Goal: Information Seeking & Learning: Learn about a topic

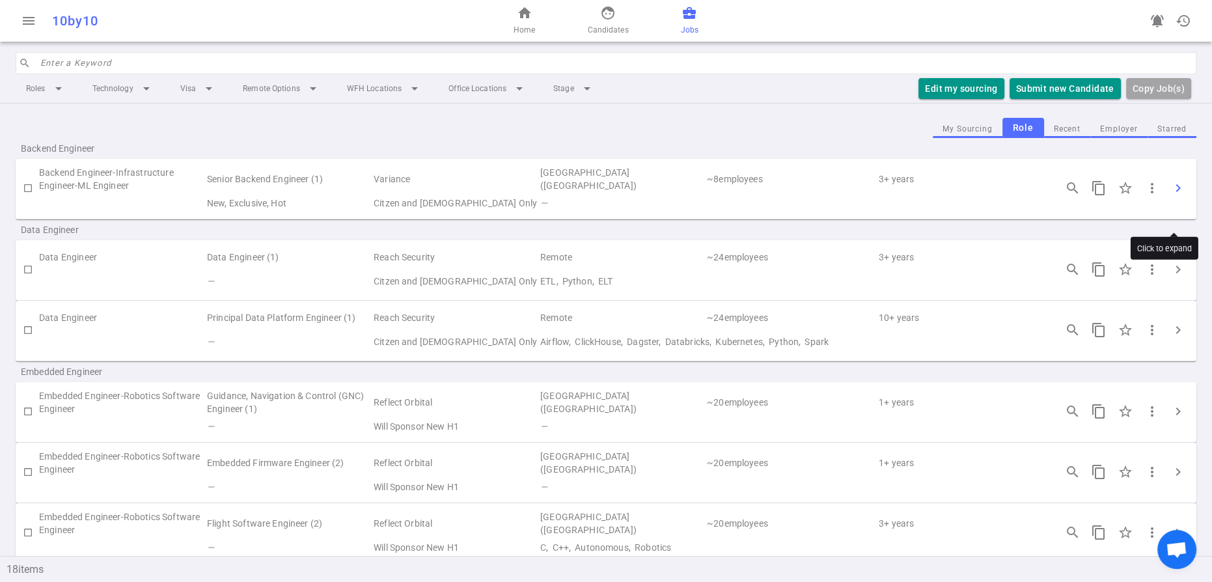
click at [1174, 196] on span "chevron_right" at bounding box center [1179, 188] width 16 height 16
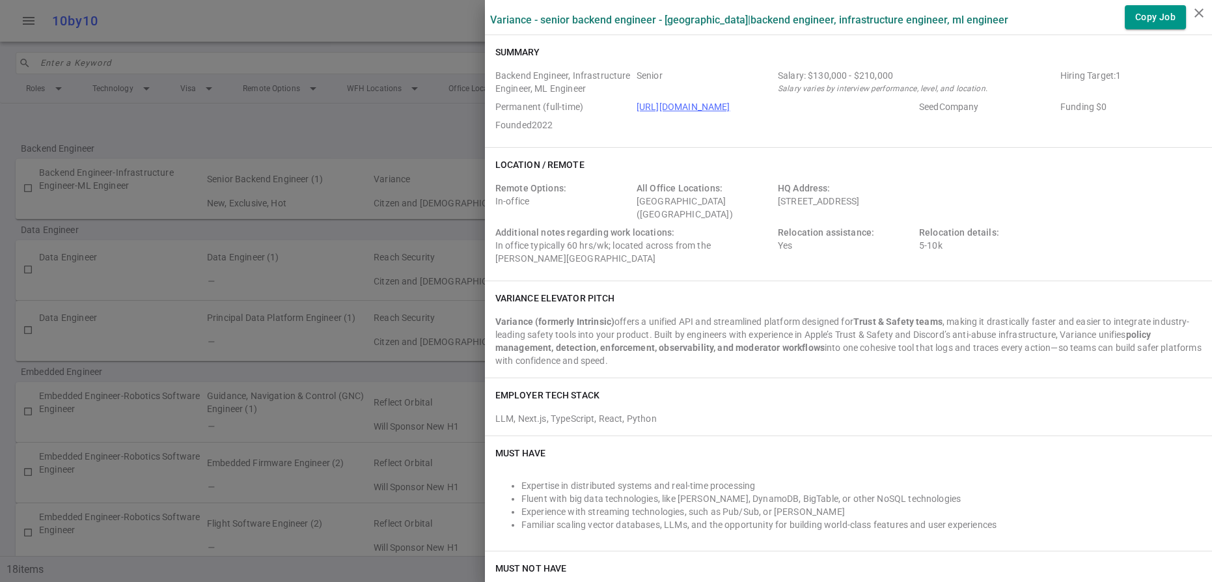
click at [595, 26] on label "Variance - Senior Backend Engineer - [GEOGRAPHIC_DATA] | Backend Engineer, Infr…" at bounding box center [749, 20] width 518 height 12
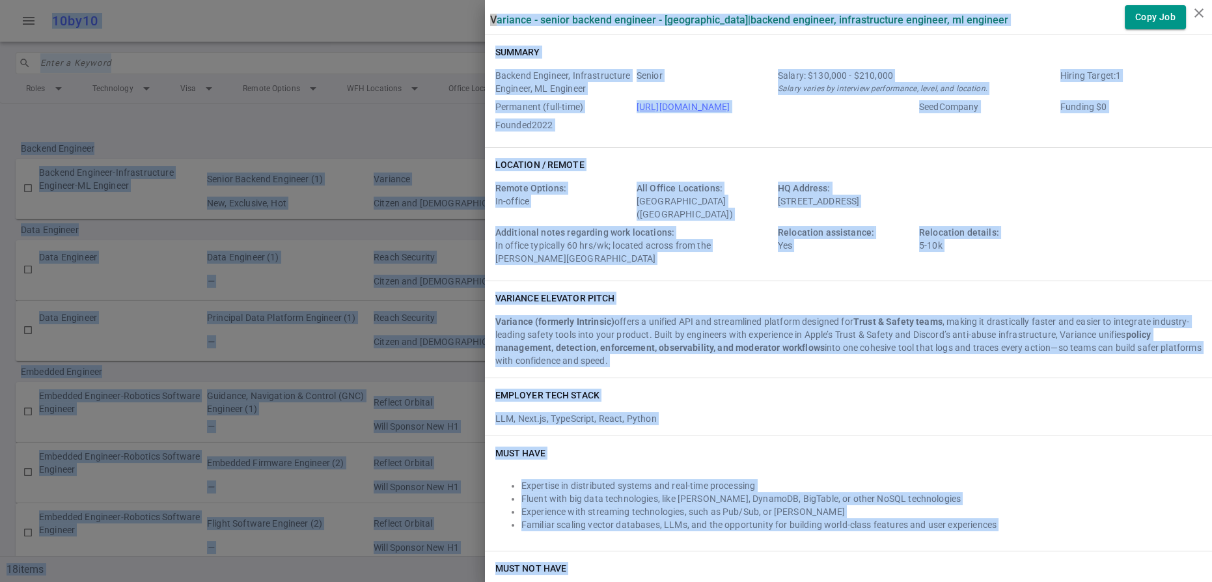
click at [589, 63] on div "Summary Backend Engineer, Infrastructure Engineer, ML Engineer Senior Salary: $…" at bounding box center [848, 91] width 727 height 112
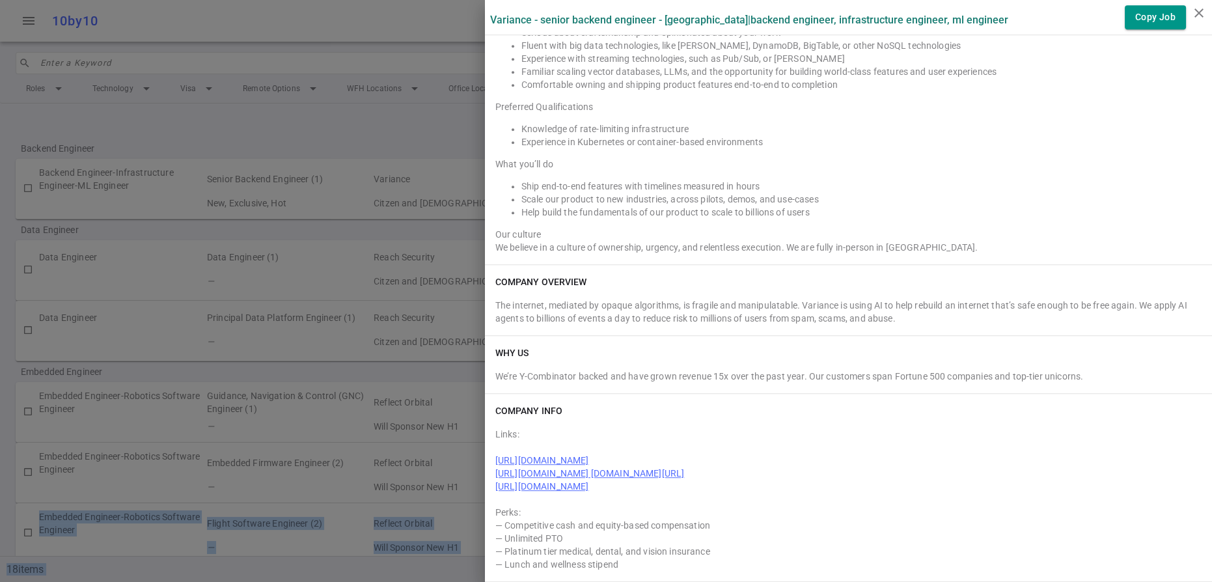
scroll to position [1428, 0]
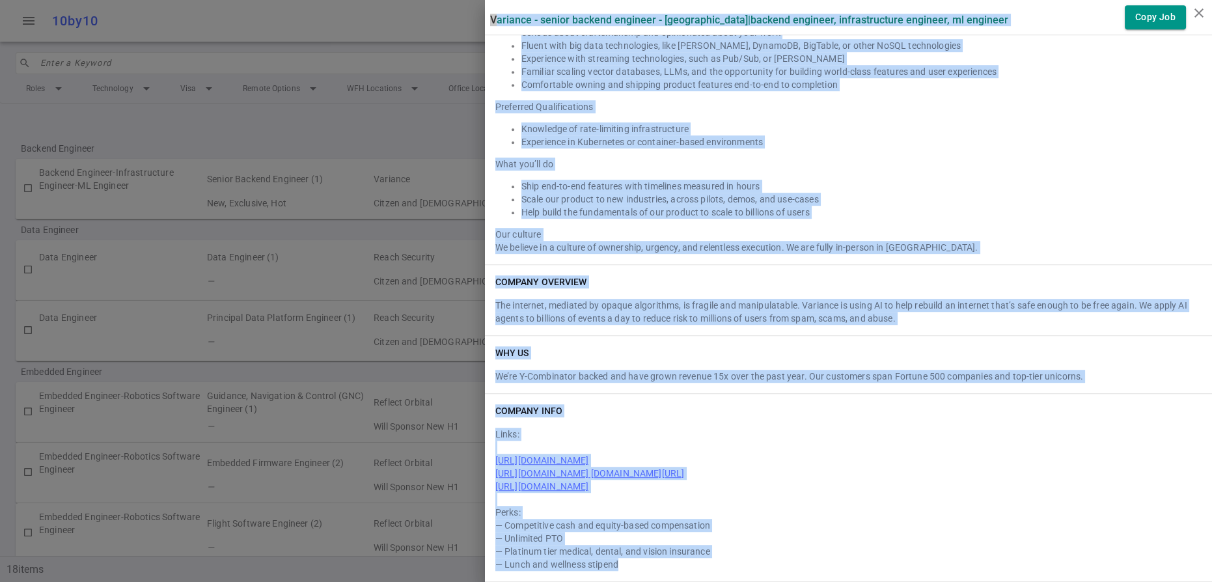
drag, startPoint x: 494, startPoint y: 21, endPoint x: 720, endPoint y: 563, distance: 586.4
copy div "Loremips - Dolors Ametcon Adipisci - Eli Seddoeius | Tempori Utlabore, Etdolore…"
click at [1205, 14] on icon "close" at bounding box center [1200, 13] width 16 height 16
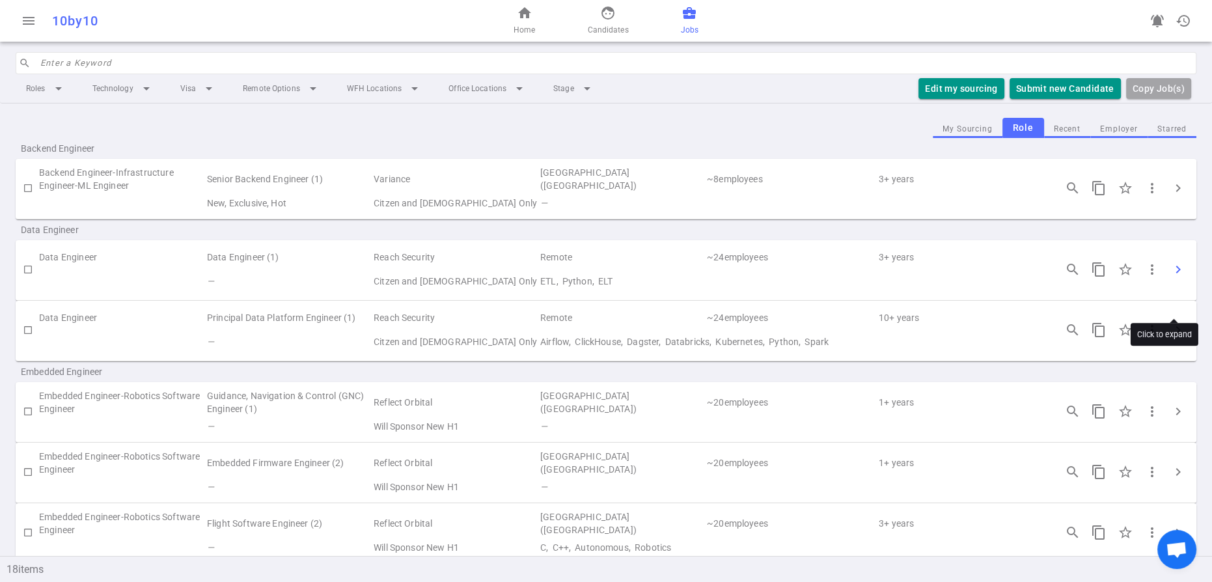
click at [1177, 277] on span "chevron_right" at bounding box center [1179, 270] width 16 height 16
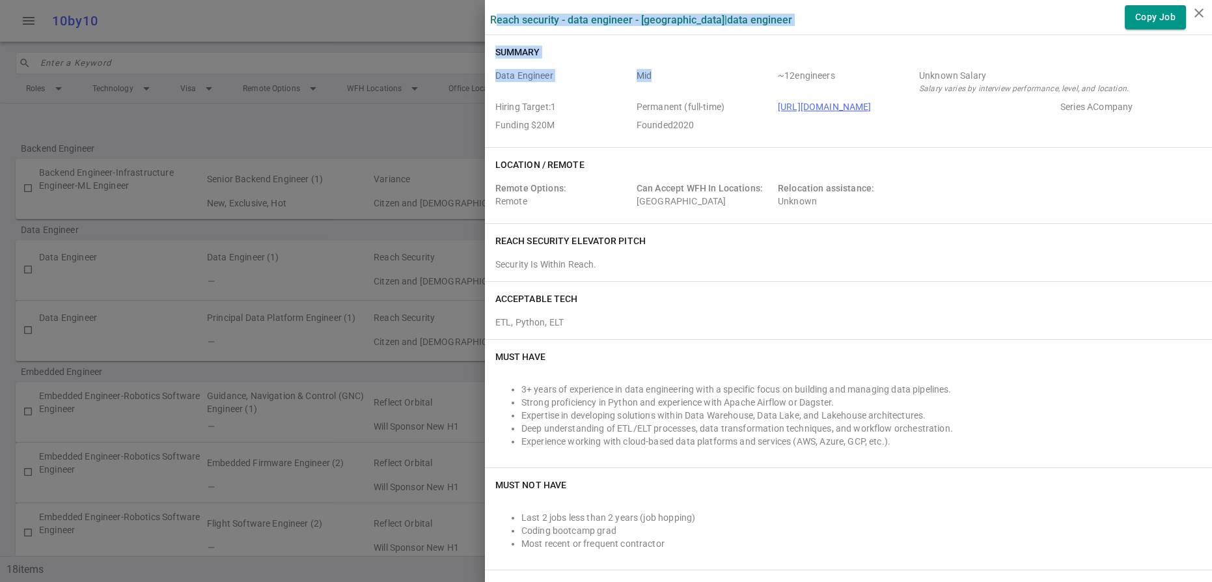
drag, startPoint x: 496, startPoint y: 20, endPoint x: 744, endPoint y: 101, distance: 261.1
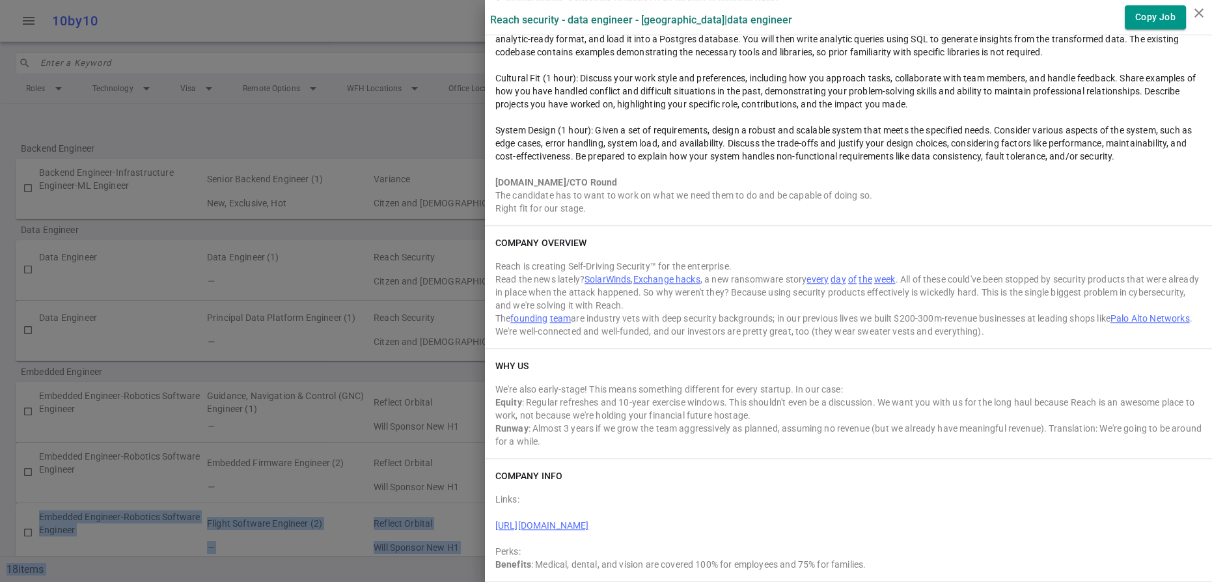
scroll to position [2099, 0]
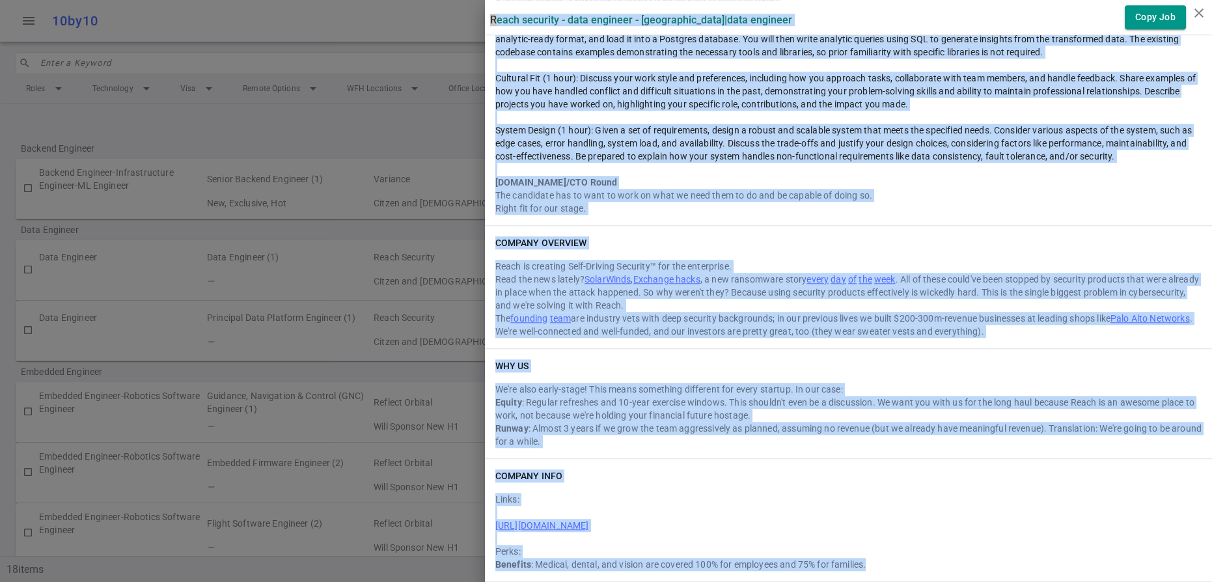
drag, startPoint x: 493, startPoint y: 25, endPoint x: 992, endPoint y: 569, distance: 738.3
copy div "Lorem Ipsumdol - Sita Consecte - Adipiscin | Elit Seddoeiu Temp Inc Utlabor Etd…"
click at [1198, 6] on icon "close" at bounding box center [1200, 13] width 16 height 16
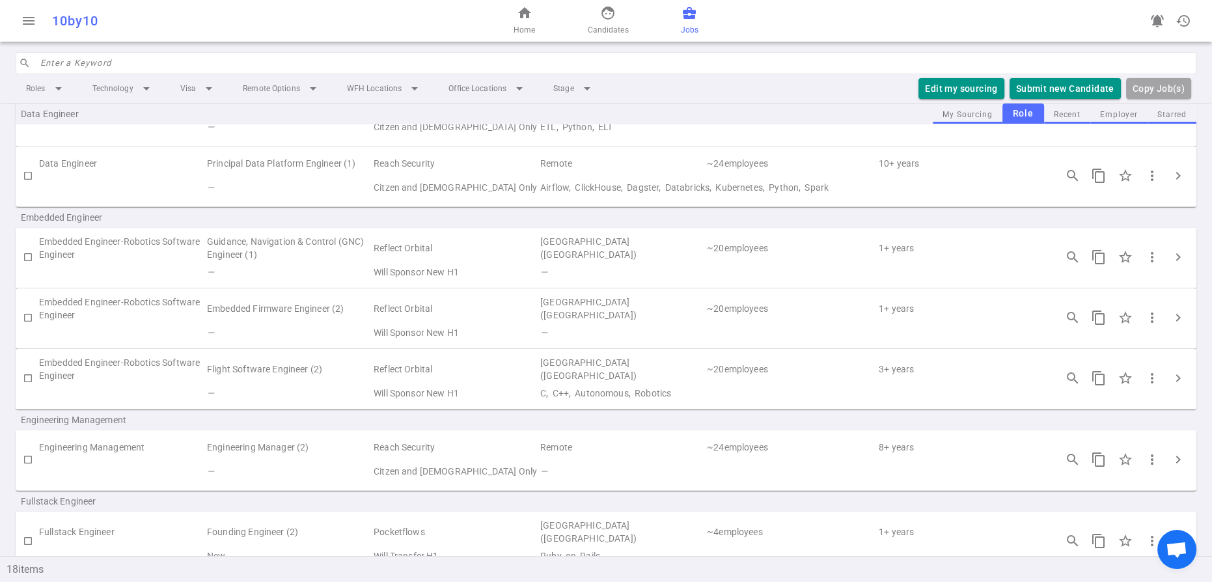
scroll to position [158, 0]
click at [1177, 464] on span "chevron_right" at bounding box center [1179, 457] width 16 height 16
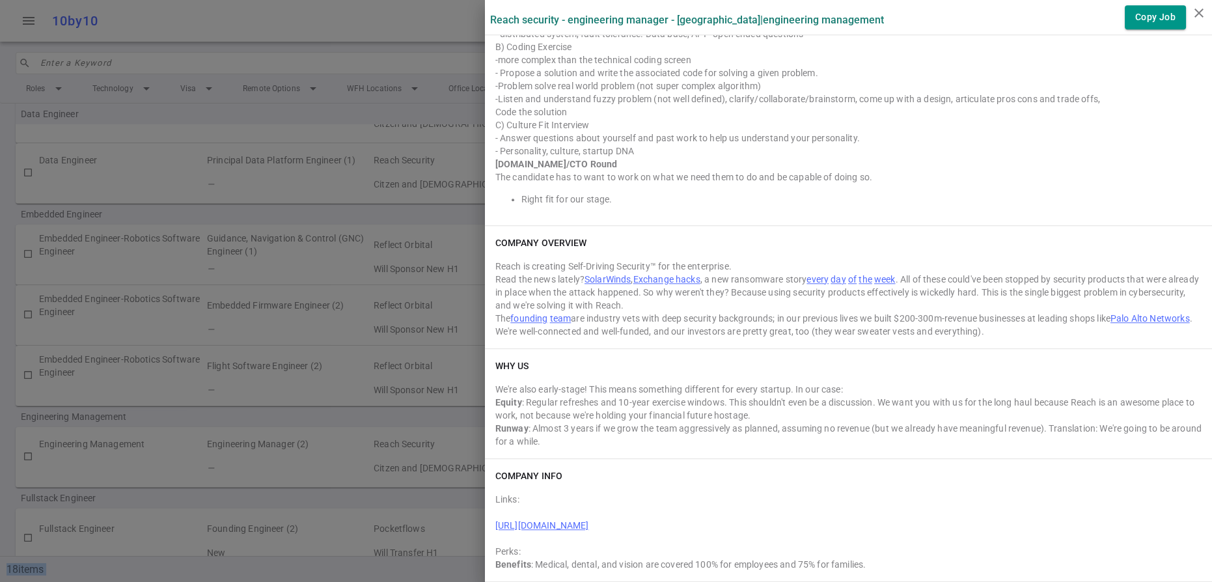
scroll to position [2136, 0]
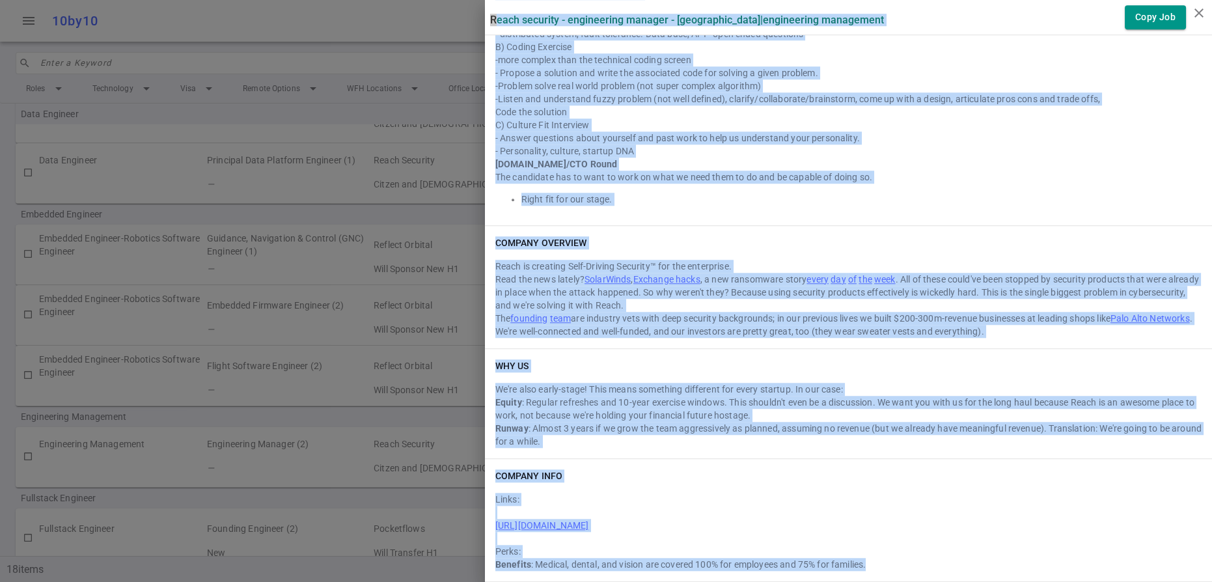
drag, startPoint x: 492, startPoint y: 21, endPoint x: 986, endPoint y: 559, distance: 730.5
copy div "Lorem Ipsumdol - Sitametcons Adipisc - Elitseddo | Eiusmodtemp Incididunt Utla …"
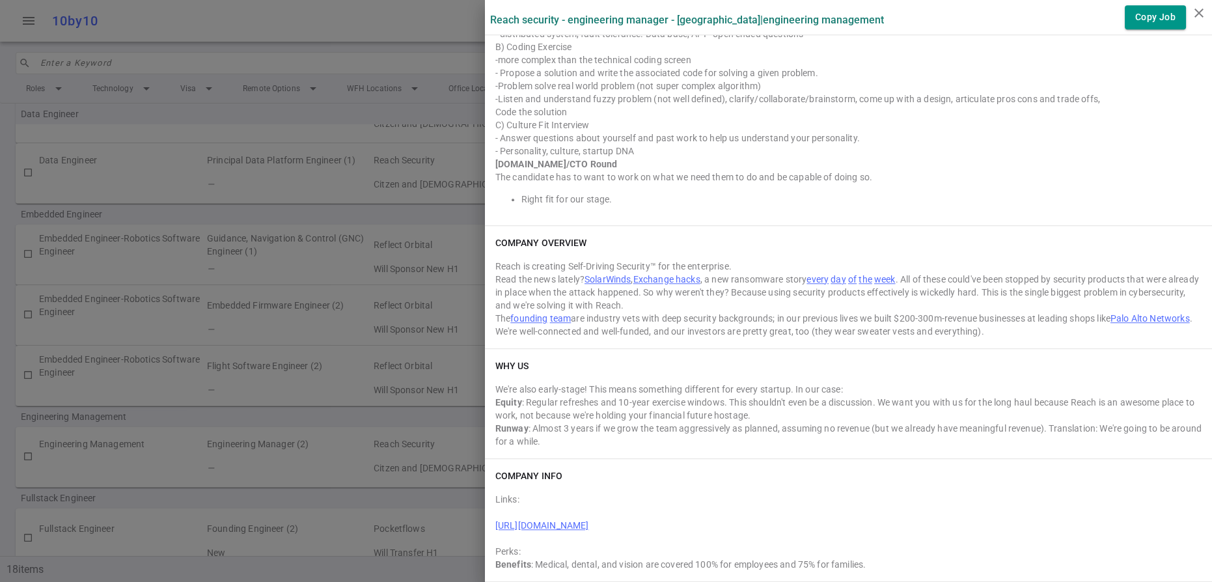
click at [337, 151] on div at bounding box center [606, 291] width 1212 height 582
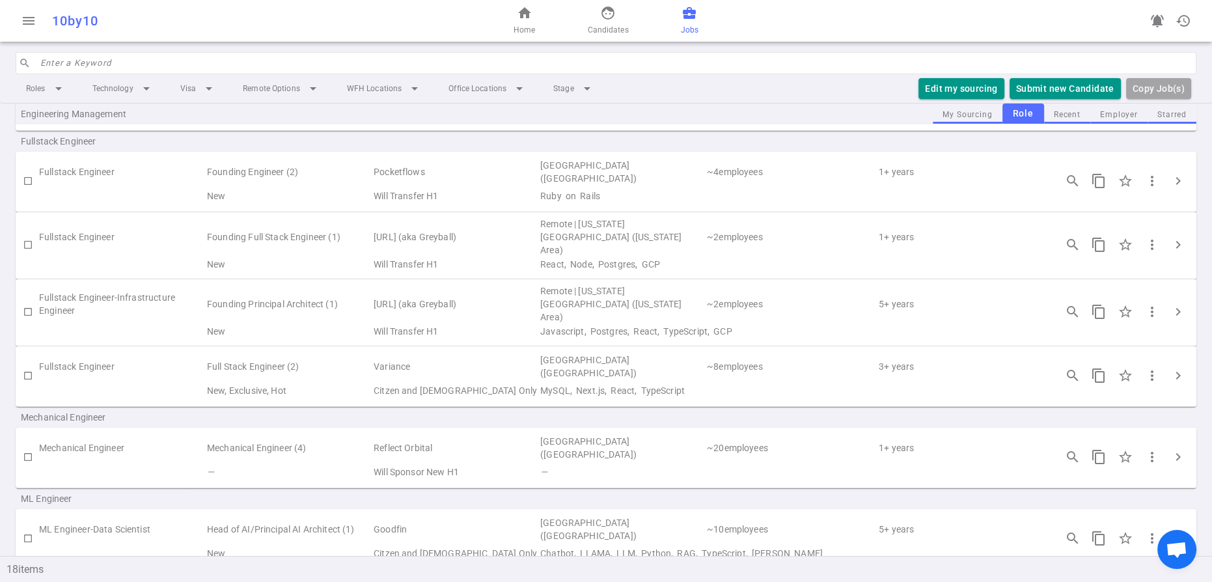
scroll to position [515, 0]
click at [1171, 188] on span "chevron_right" at bounding box center [1179, 181] width 16 height 16
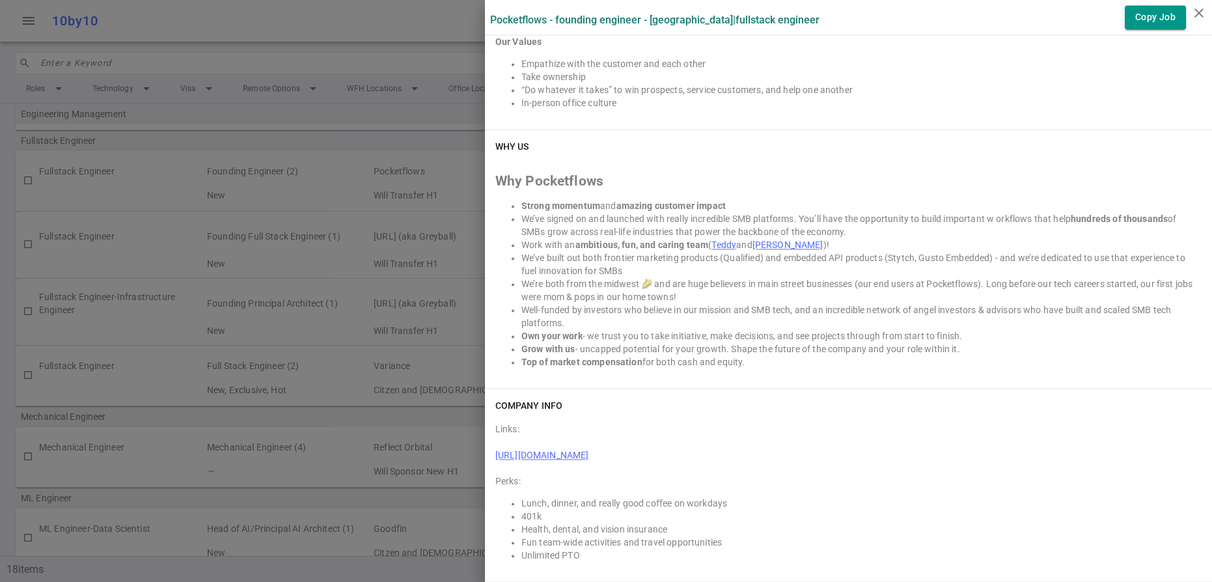
scroll to position [3494, 0]
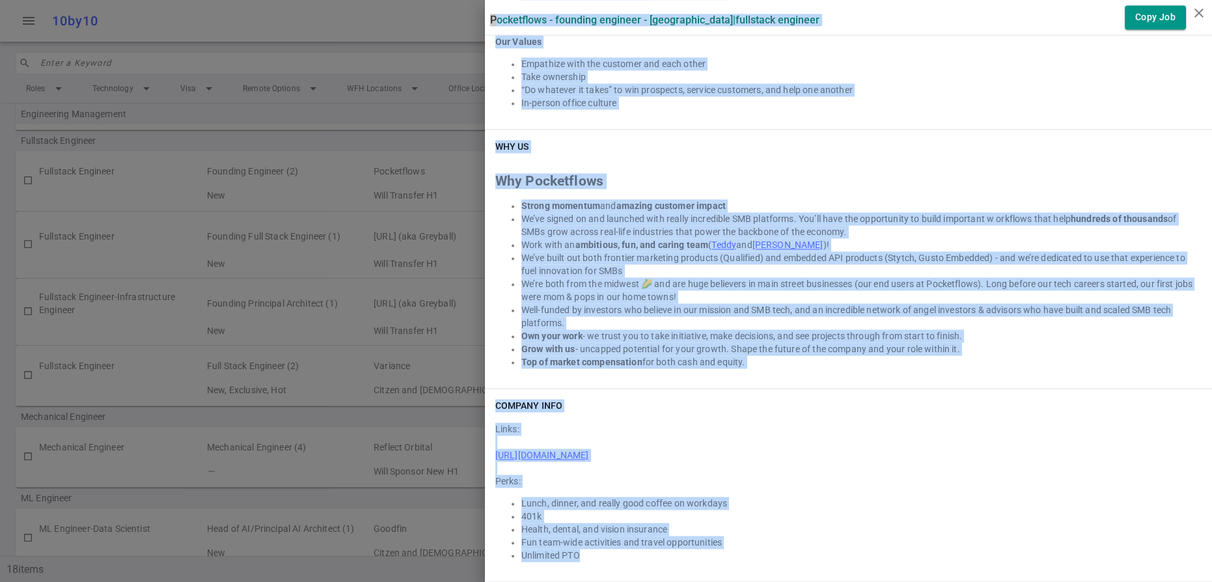
drag, startPoint x: 492, startPoint y: 25, endPoint x: 816, endPoint y: 550, distance: 617.5
copy div "Loremipsumd - Sitametc Adipisci - Eli Seddoeius | Temporinc Utlabore Etdo Mag A…"
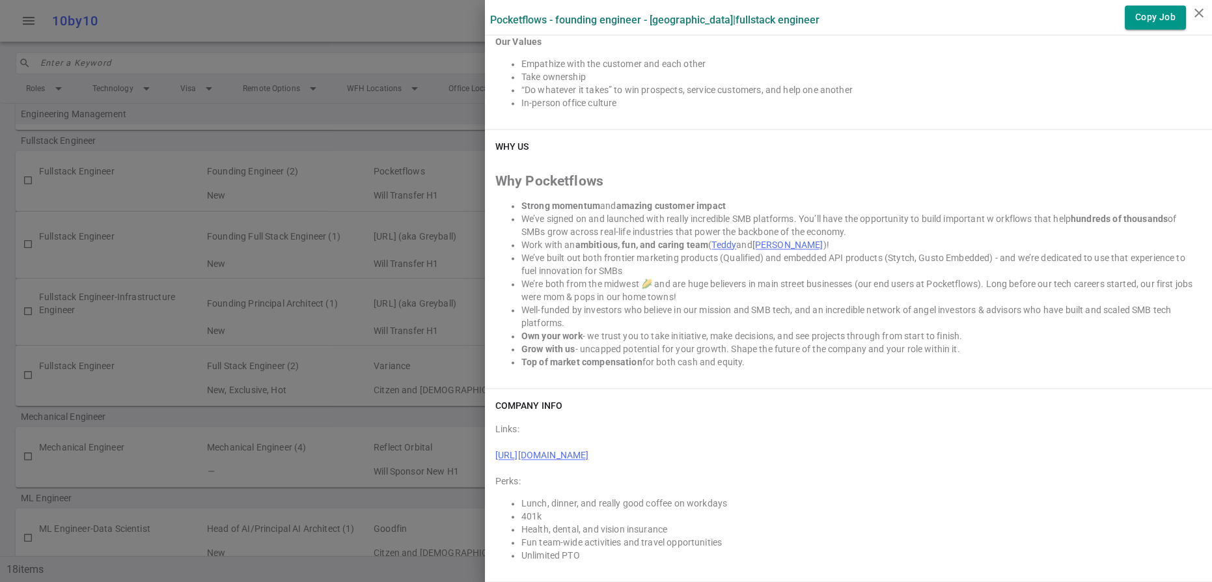
click at [129, 331] on div at bounding box center [606, 291] width 1212 height 582
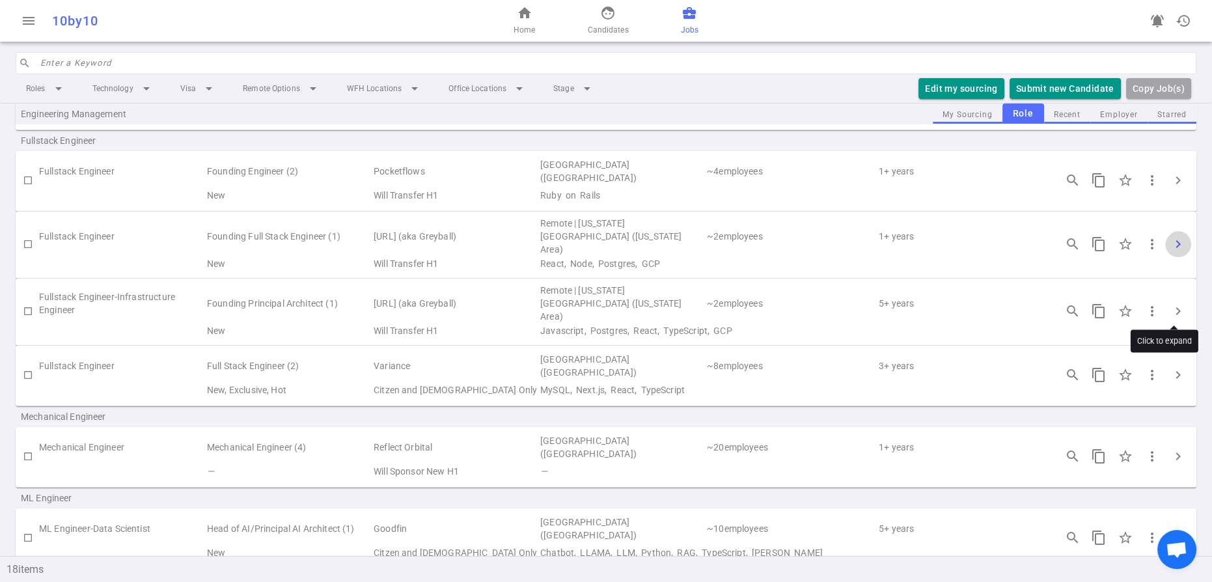
click at [1179, 252] on span "chevron_right" at bounding box center [1179, 244] width 16 height 16
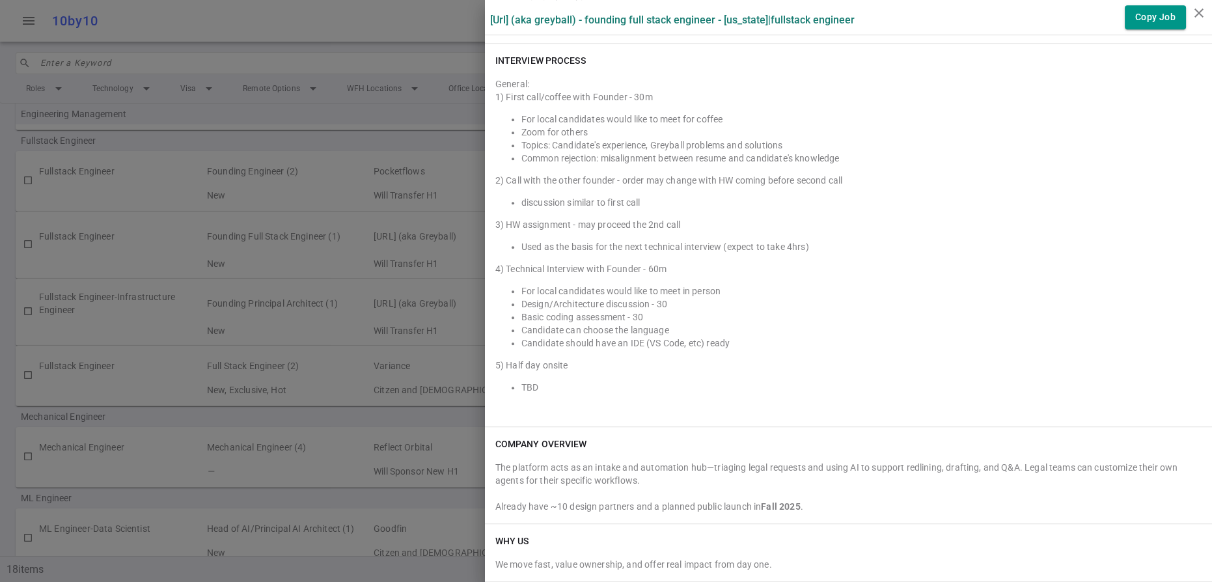
scroll to position [2171, 0]
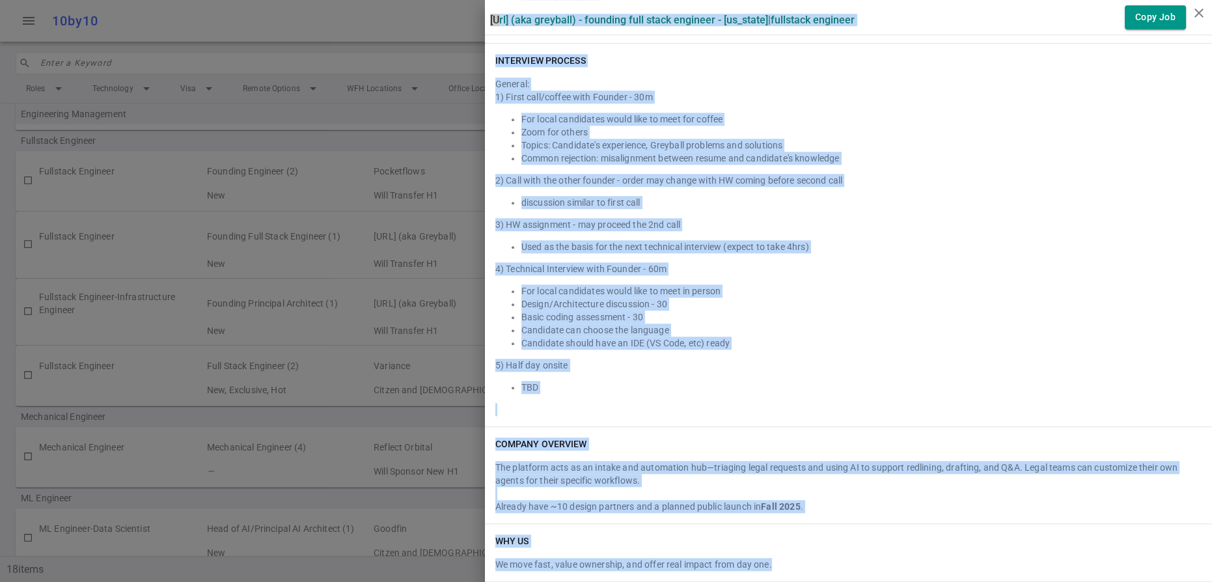
drag, startPoint x: 493, startPoint y: 22, endPoint x: 854, endPoint y: 551, distance: 640.5
copy div "Loremipsu.do (sit Ametcons) - Adipisci Elit Seddo Eiusmodt - Inc Utla | Etdolor…"
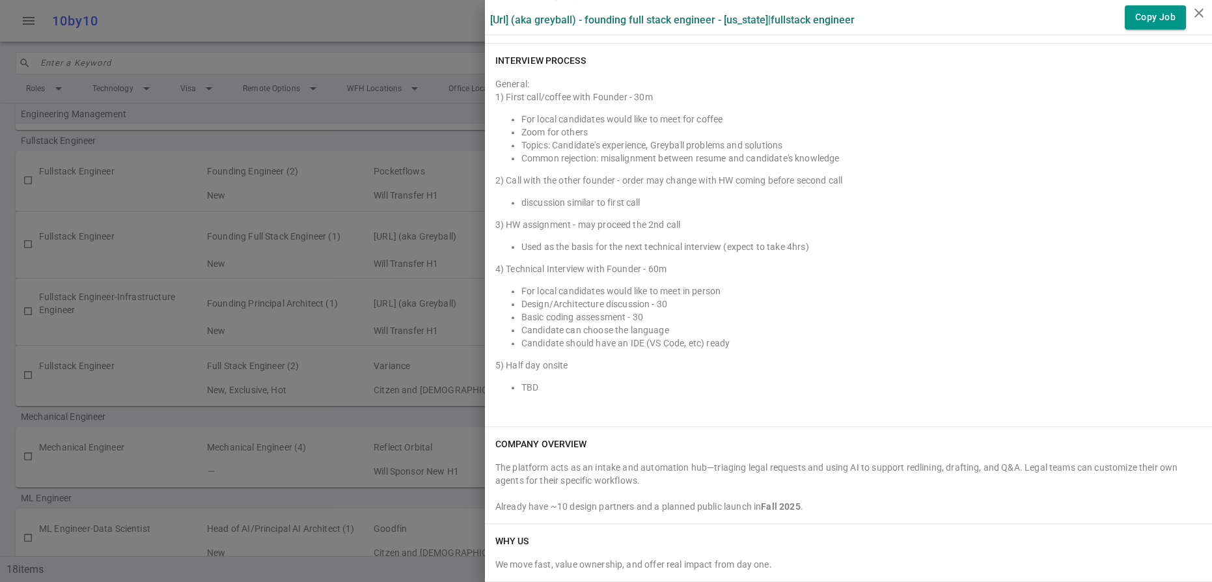
click at [361, 308] on div at bounding box center [606, 291] width 1212 height 582
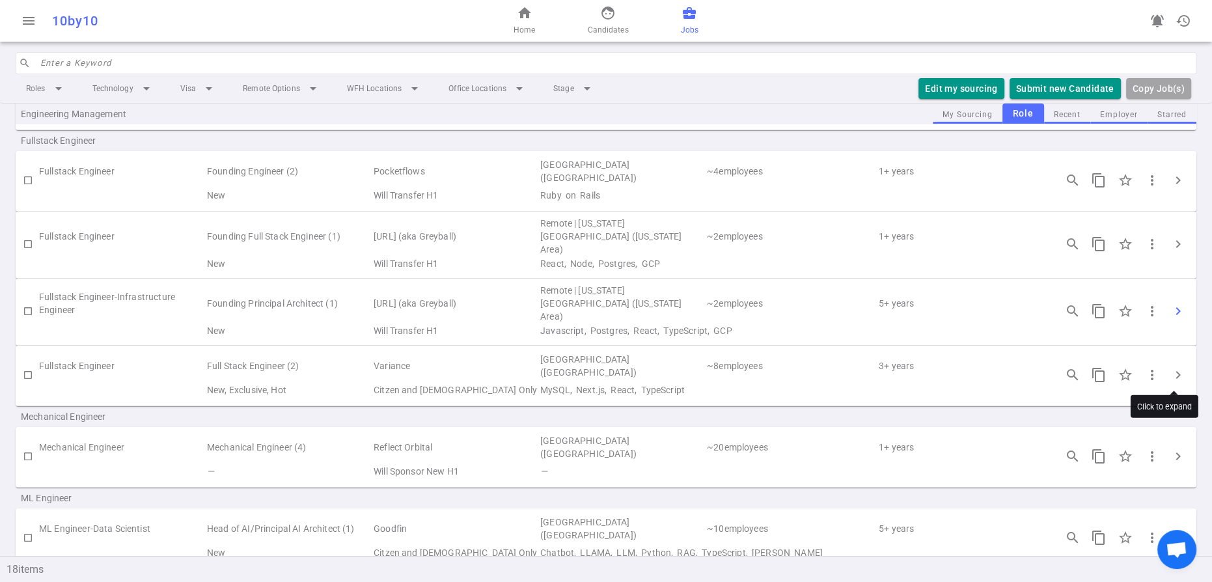
click at [1173, 319] on span "chevron_right" at bounding box center [1179, 311] width 16 height 16
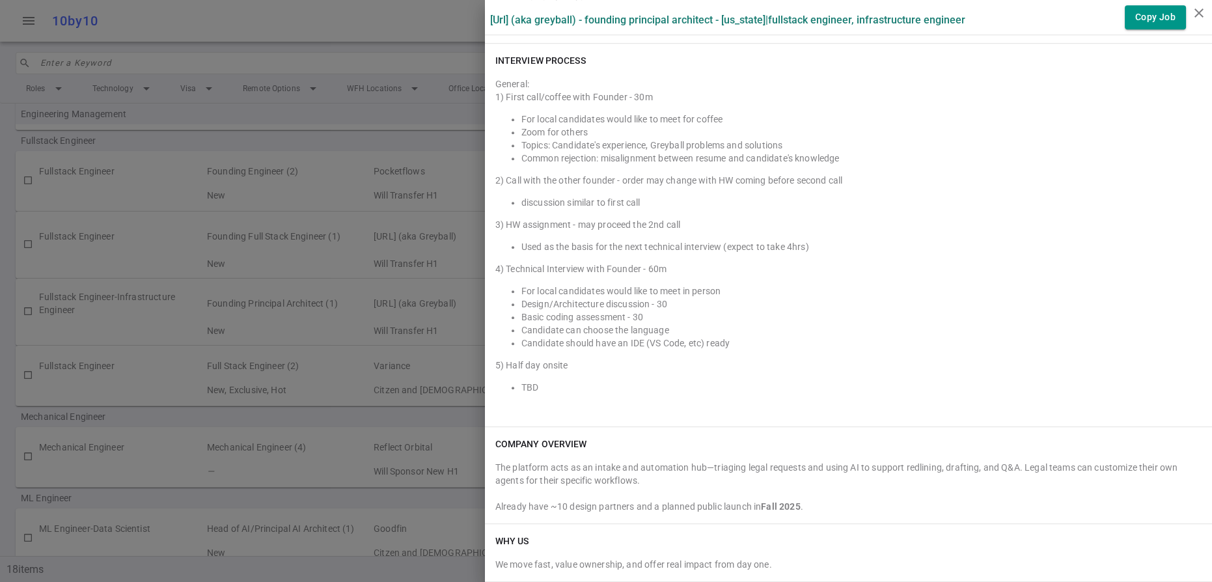
scroll to position [2288, 0]
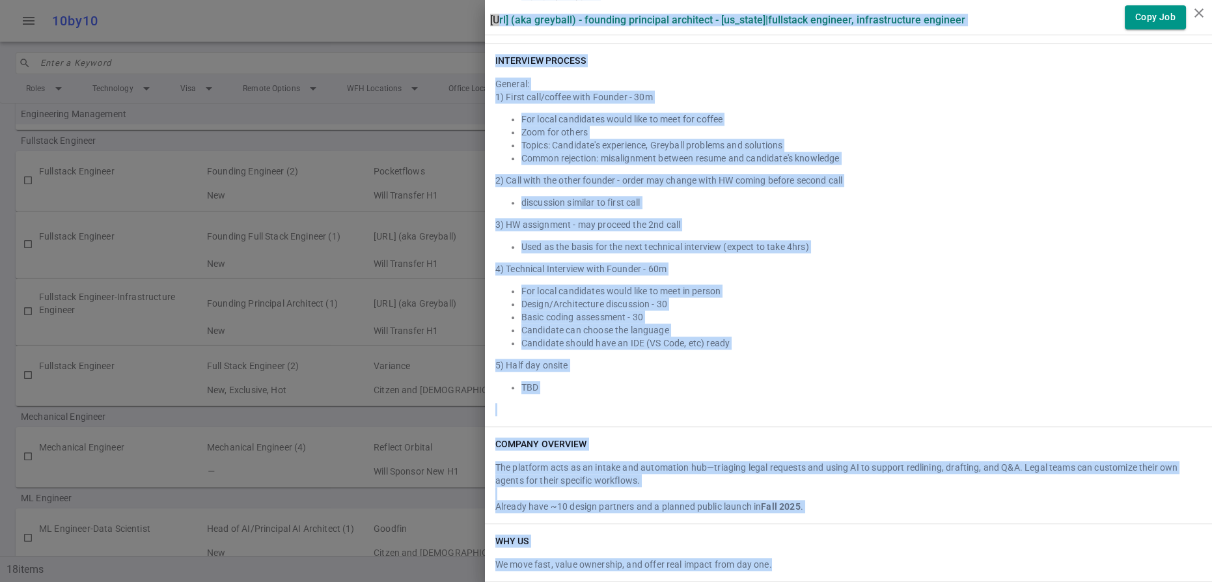
drag, startPoint x: 495, startPoint y: 21, endPoint x: 865, endPoint y: 555, distance: 649.4
copy div "Loremipsu.do (sit Ametcons) - Adipisci Elitseddo Eiusmodte - Inc Utla | Etdolor…"
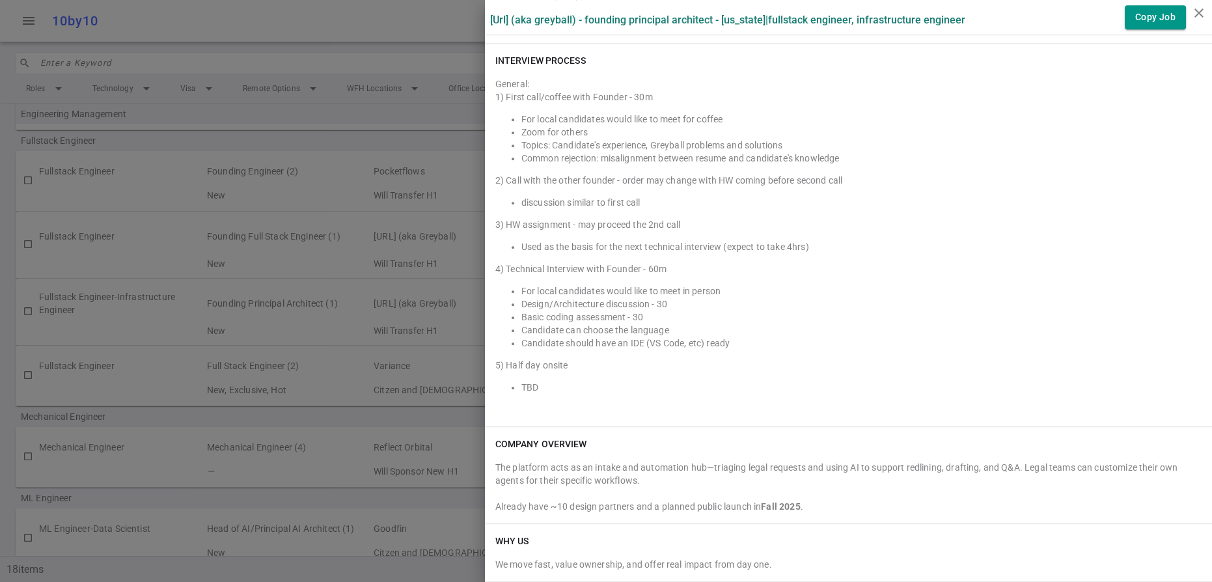
click at [199, 350] on div at bounding box center [606, 291] width 1212 height 582
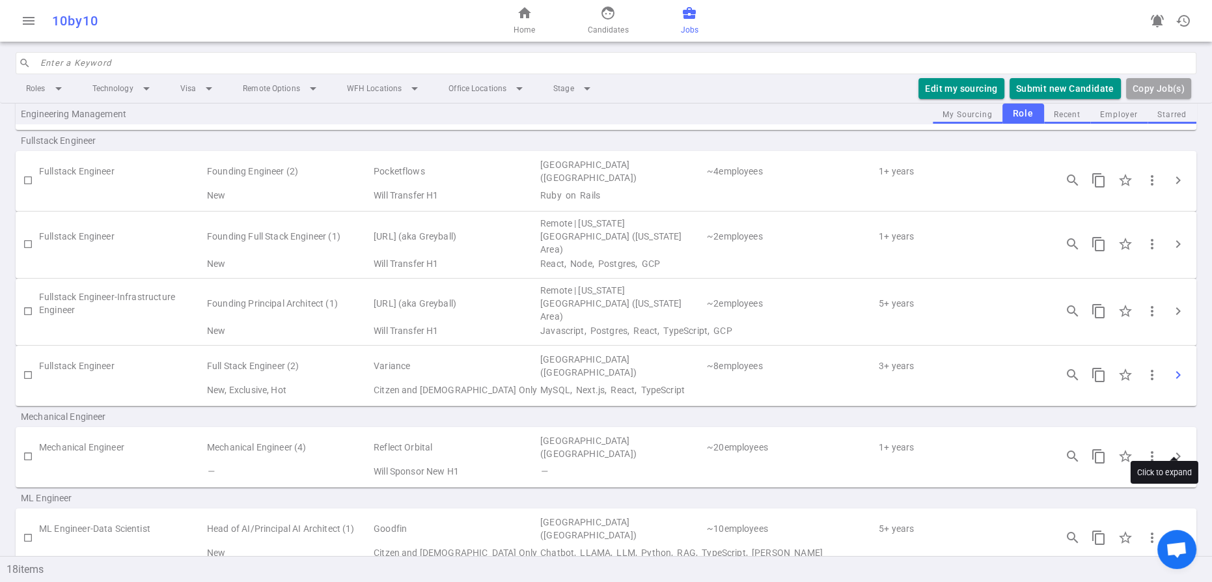
click at [1171, 383] on span "chevron_right" at bounding box center [1179, 375] width 16 height 16
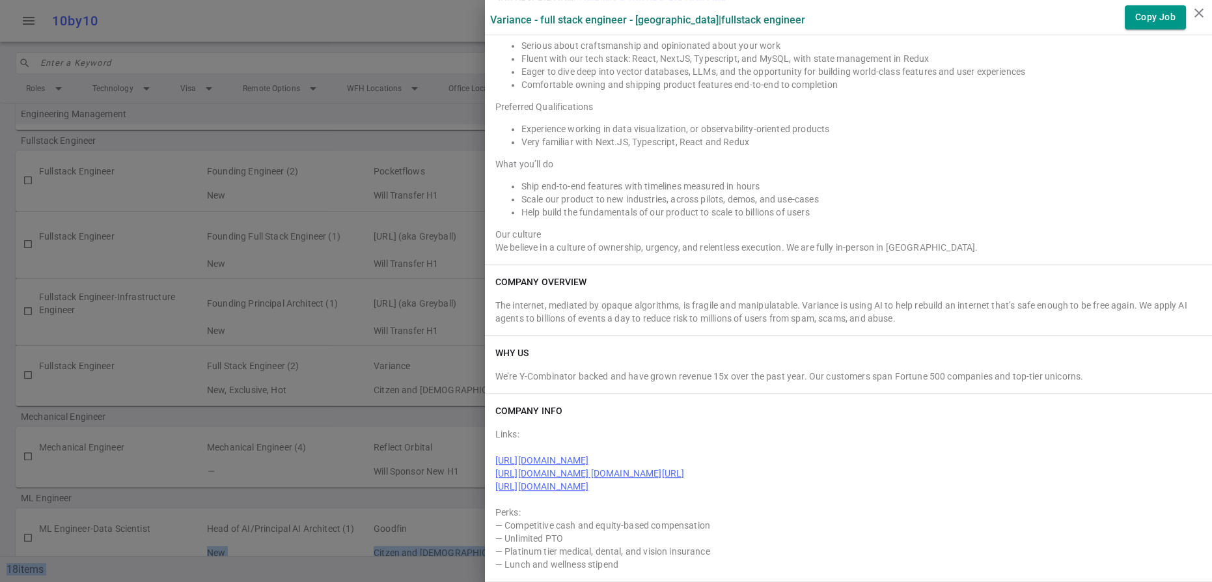
scroll to position [1207, 0]
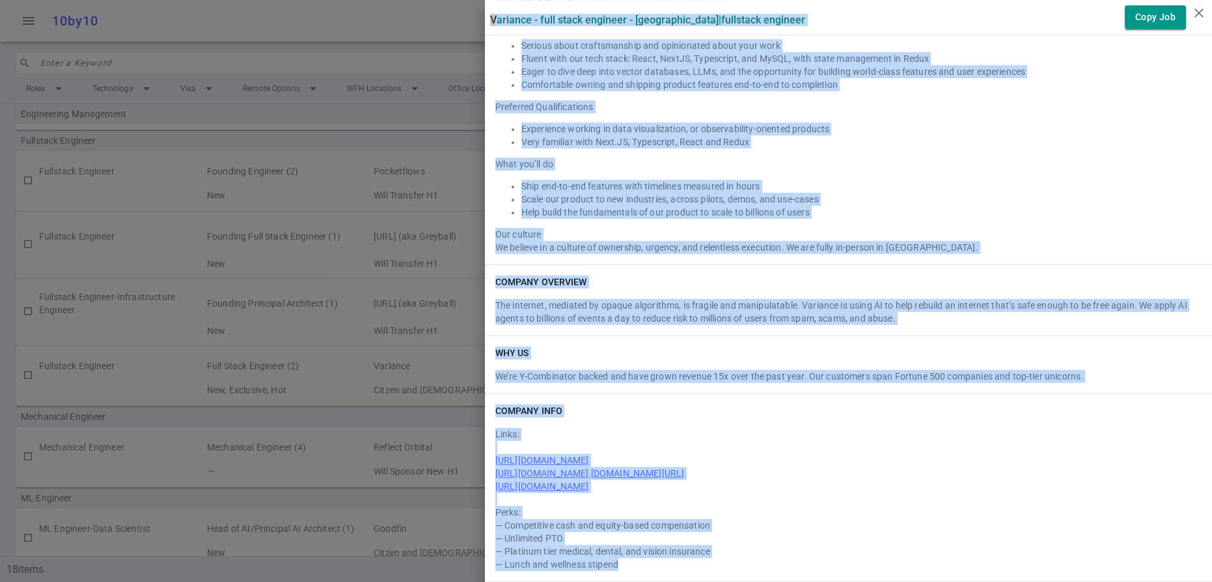
drag, startPoint x: 494, startPoint y: 21, endPoint x: 716, endPoint y: 567, distance: 589.1
copy div "Loremips - Dolo Sitam Consecte - Adi Elitseddo | Eiusmodte Incididu Utla Etd Ma…"
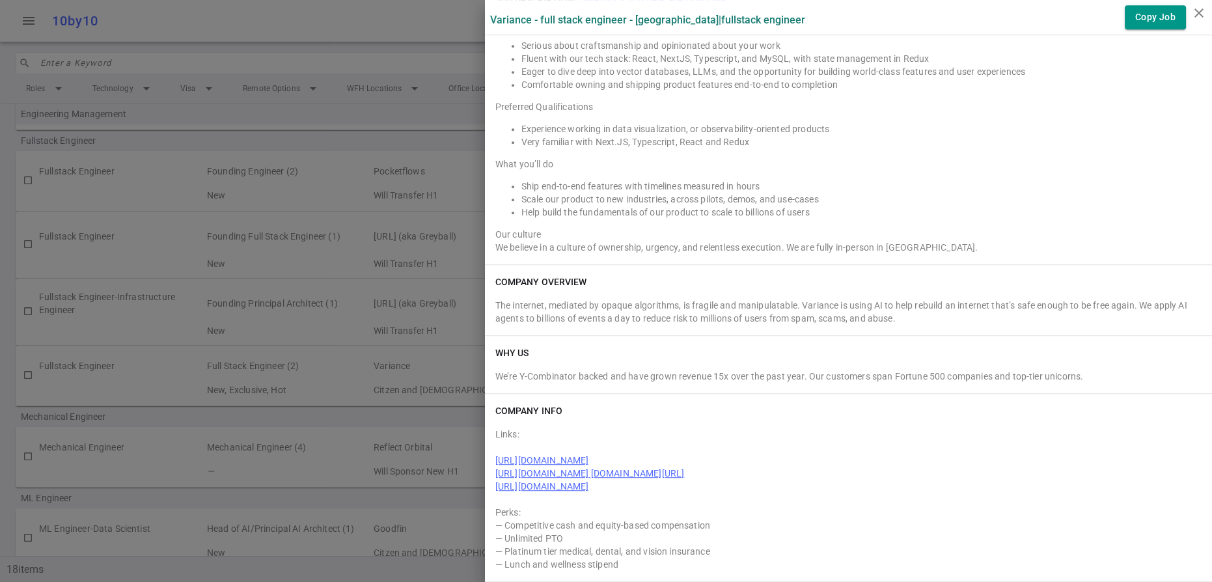
click at [194, 335] on div at bounding box center [606, 291] width 1212 height 582
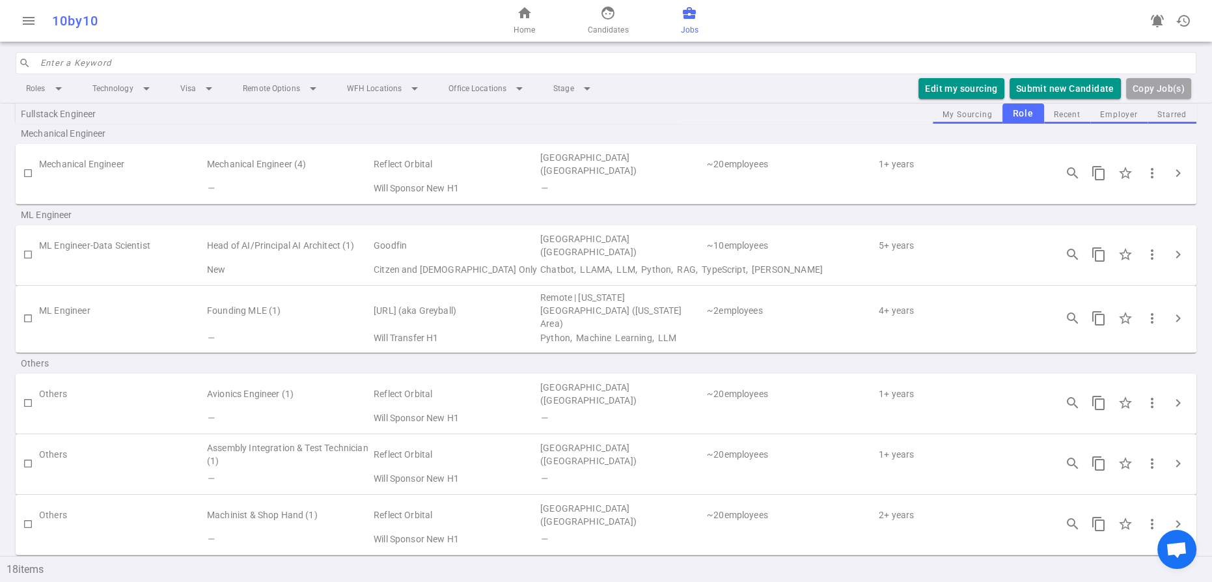
scroll to position [811, 0]
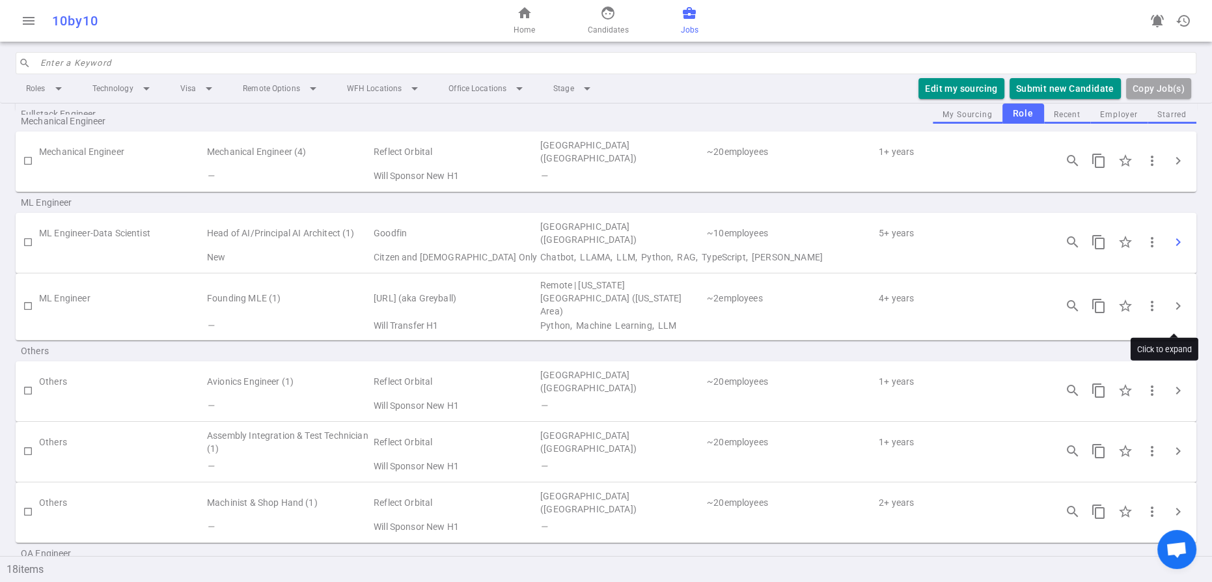
click at [1178, 250] on span "chevron_right" at bounding box center [1179, 242] width 16 height 16
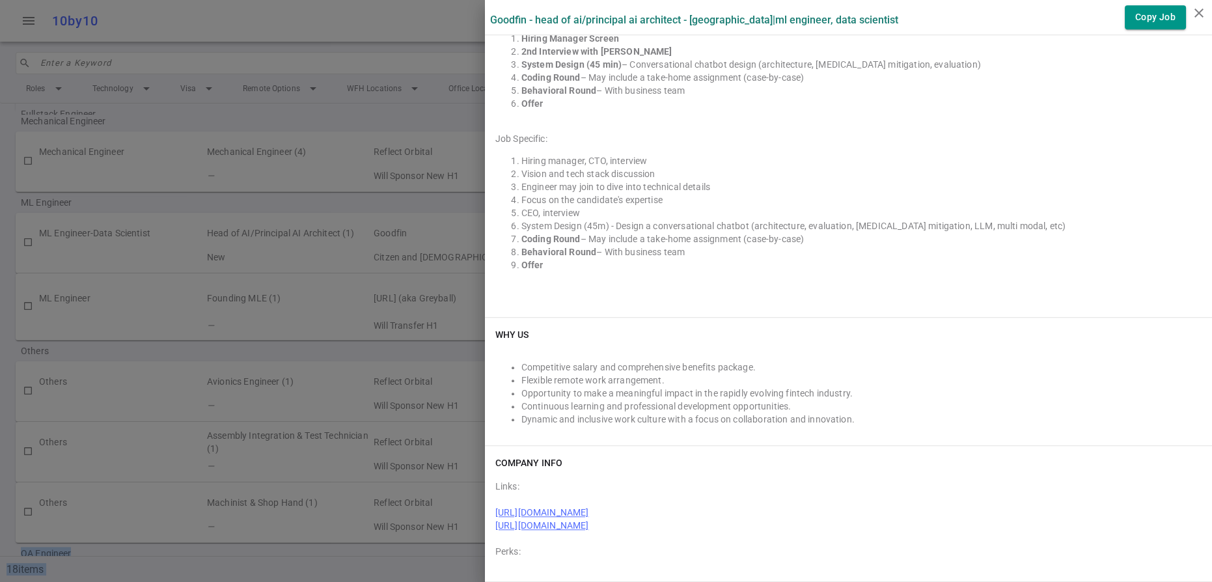
scroll to position [2200, 0]
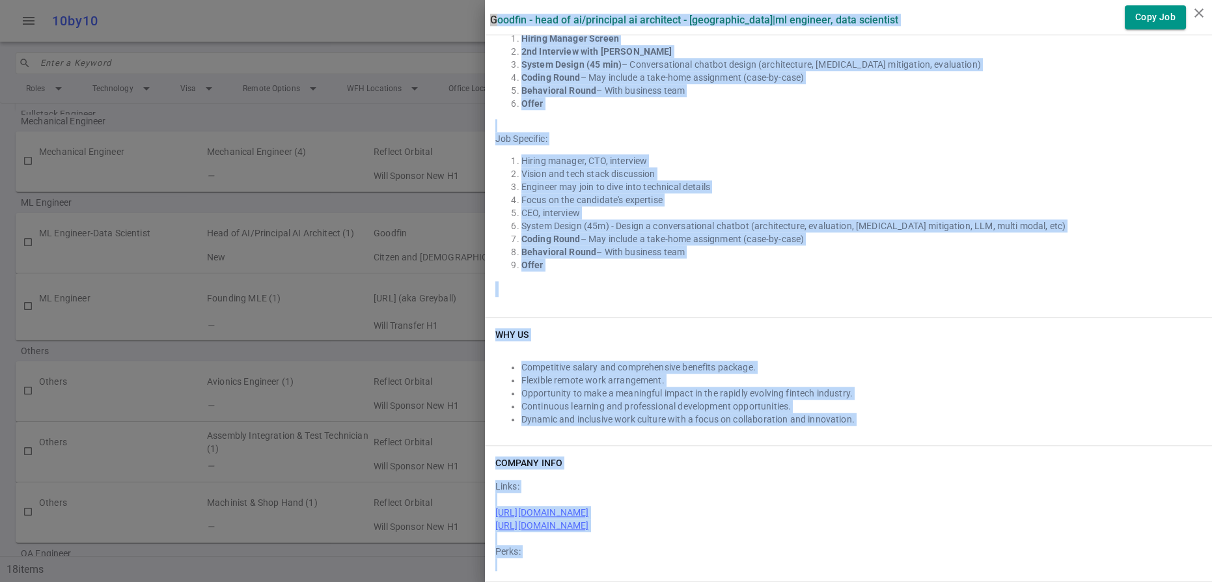
drag, startPoint x: 494, startPoint y: 23, endPoint x: 737, endPoint y: 555, distance: 584.5
copy div "Loremip - Dolo si AM/Consectet AD Elitseddo - Eiu Temporinc | UT Laboreet, Dolo…"
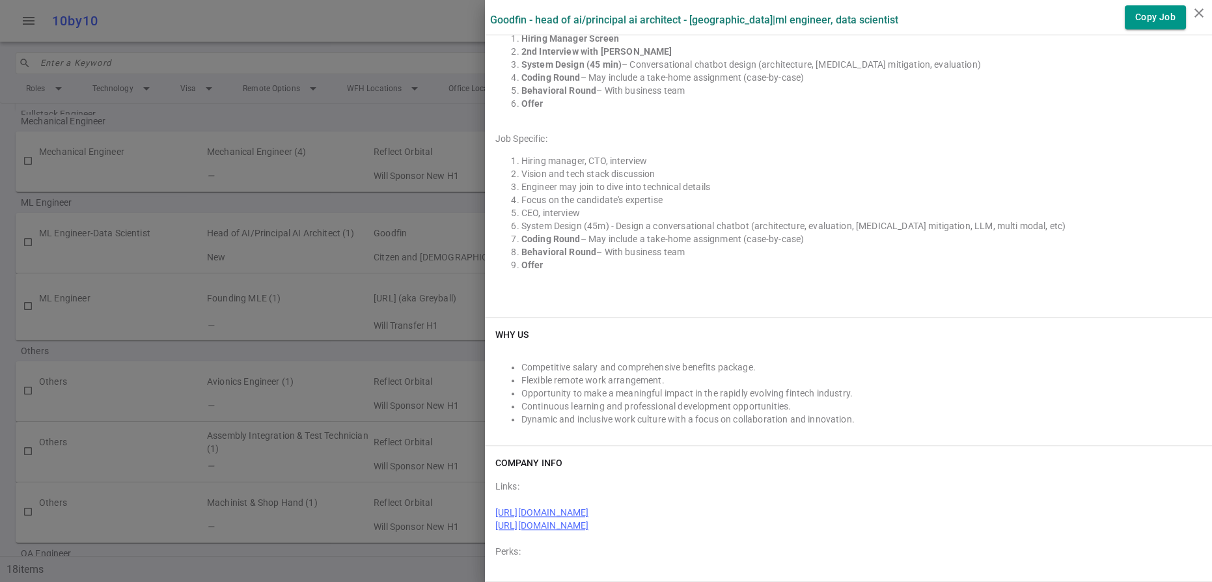
click at [227, 20] on div at bounding box center [606, 291] width 1212 height 582
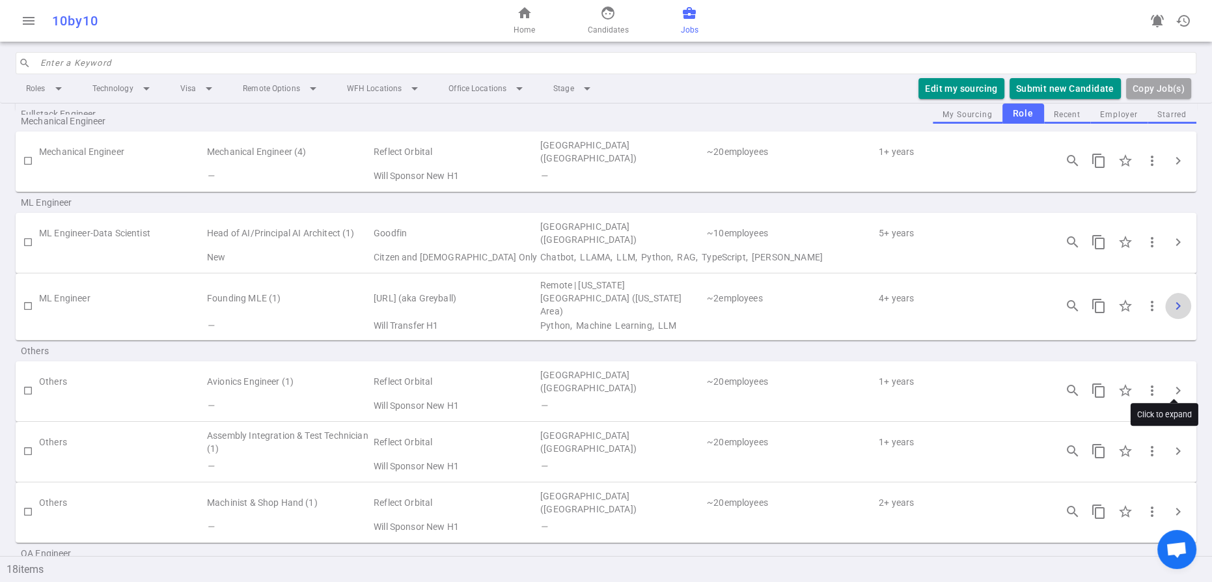
click at [1179, 314] on span "chevron_right" at bounding box center [1179, 306] width 16 height 16
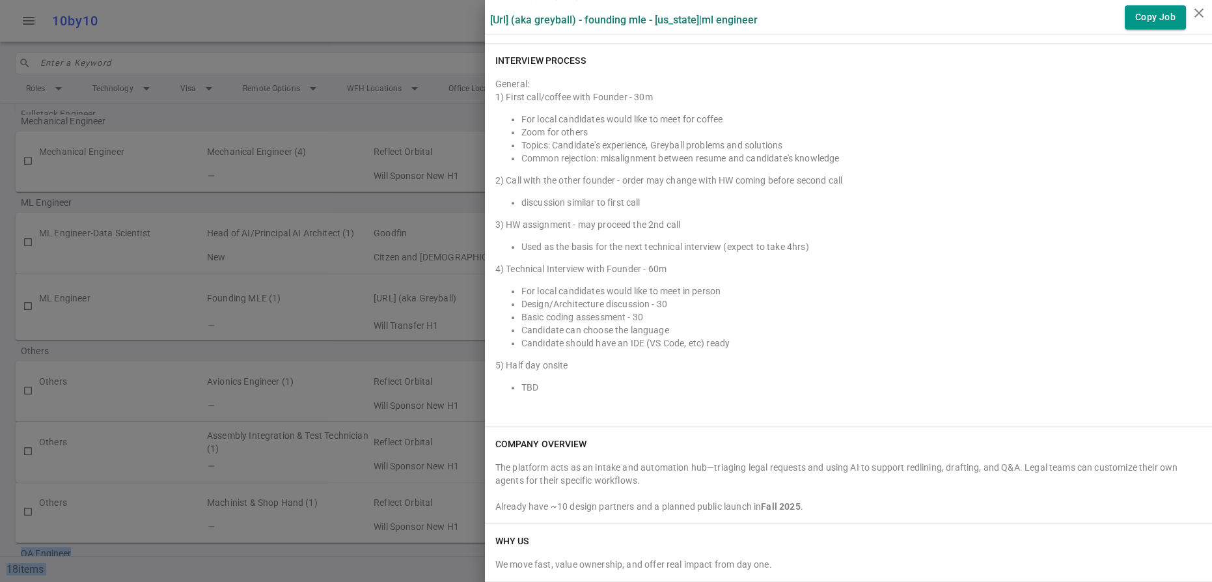
scroll to position [2265, 0]
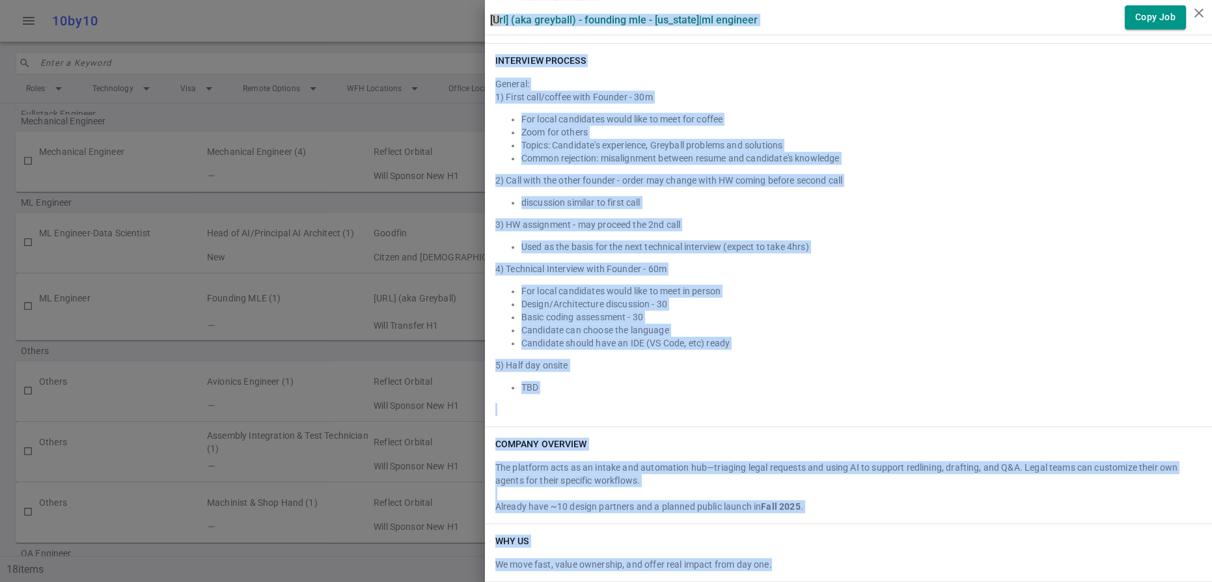
drag, startPoint x: 494, startPoint y: 24, endPoint x: 870, endPoint y: 555, distance: 651.2
copy div "Loremipsu.do (sit Ametcons) - Adipisci ELI - Sed Doei | TE Incididu Utla Etd Ma…"
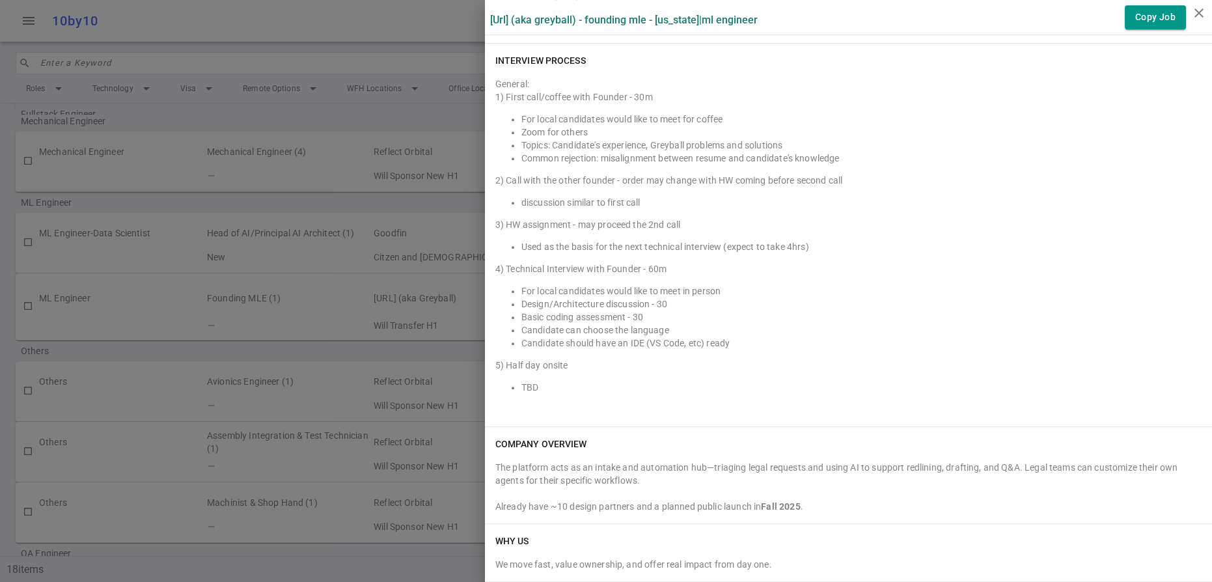
click at [225, 341] on div at bounding box center [606, 291] width 1212 height 582
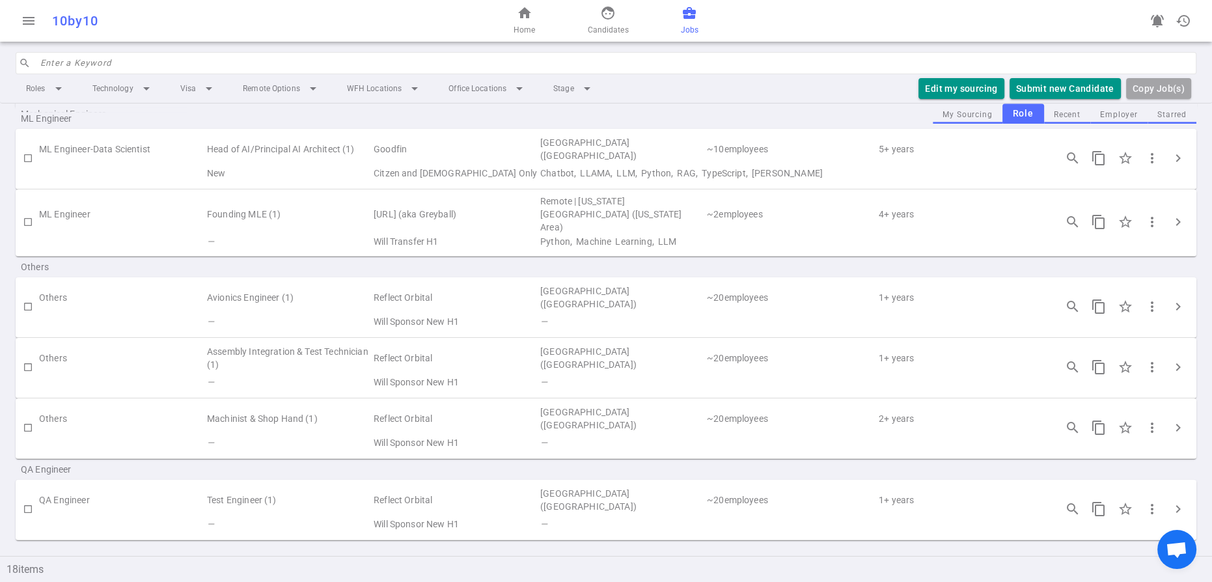
scroll to position [0, 0]
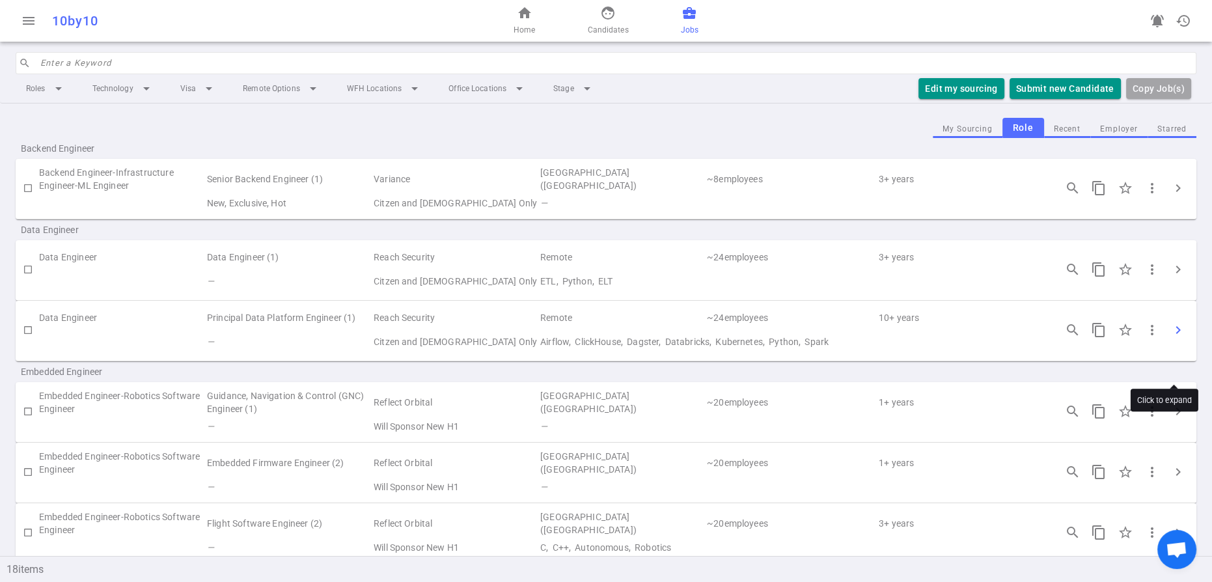
click at [1181, 338] on span "chevron_right" at bounding box center [1179, 330] width 16 height 16
